Goal: Transaction & Acquisition: Book appointment/travel/reservation

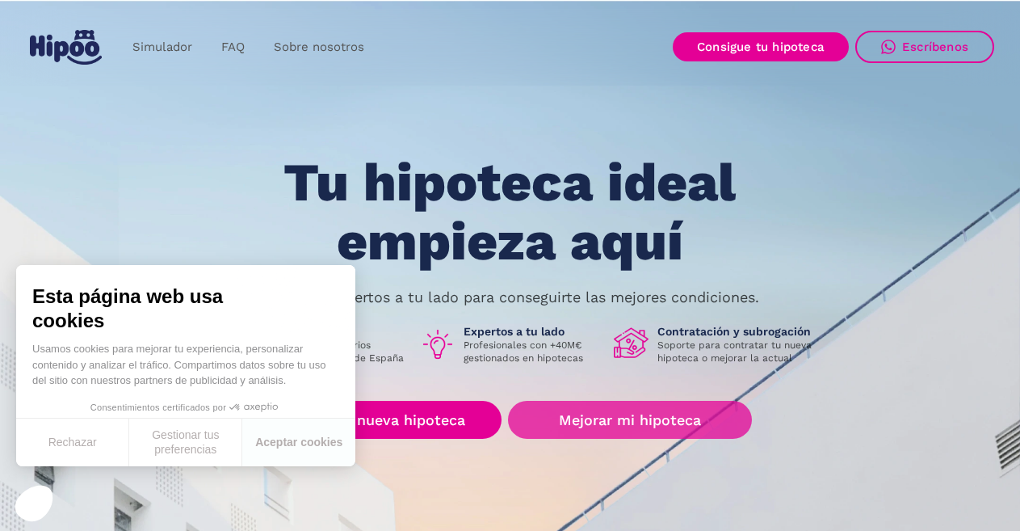
click at [634, 422] on link "Mejorar mi hipoteca" at bounding box center [629, 420] width 243 height 38
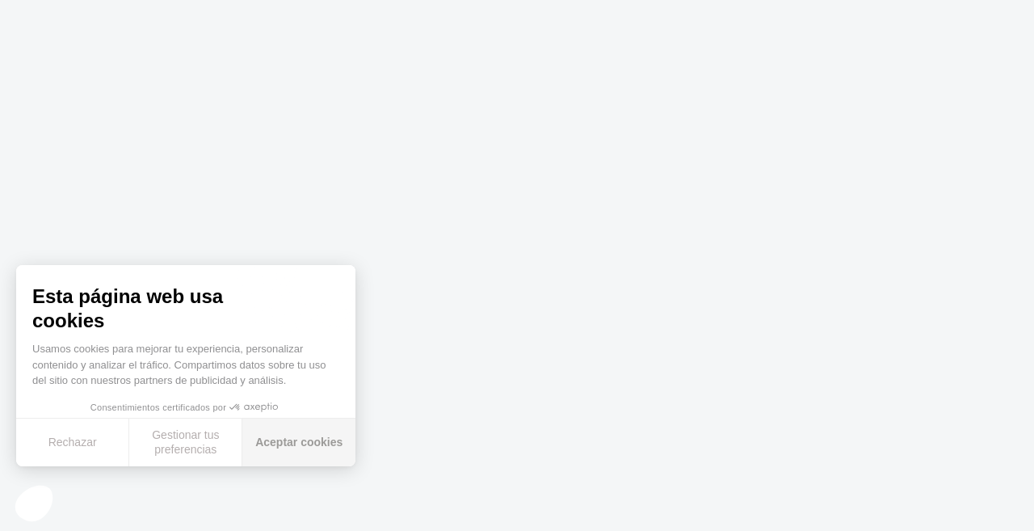
drag, startPoint x: 313, startPoint y: 442, endPoint x: 338, endPoint y: 428, distance: 29.3
click at [313, 444] on button "Aceptar cookies" at bounding box center [298, 442] width 113 height 48
